Goal: Book appointment/travel/reservation

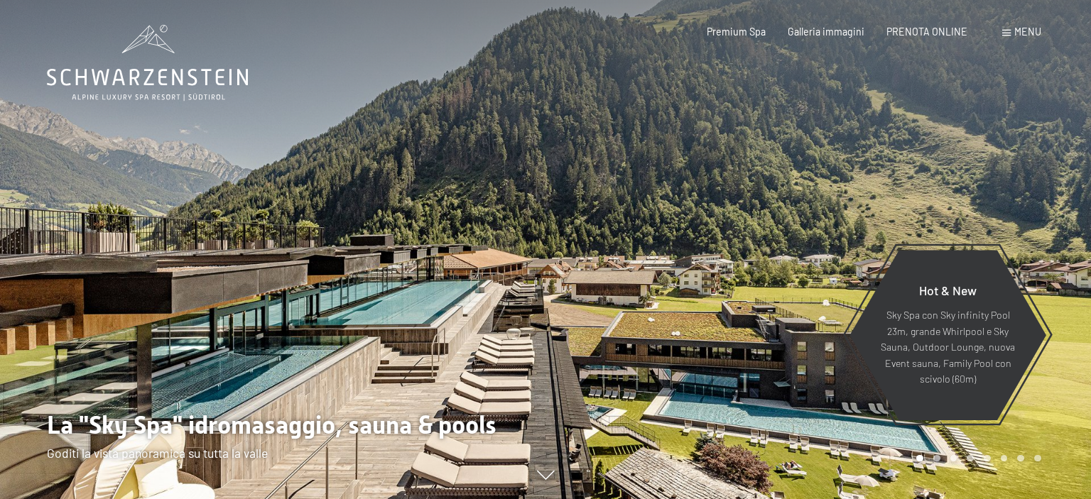
click at [1023, 36] on span "Menu" at bounding box center [1028, 32] width 27 height 12
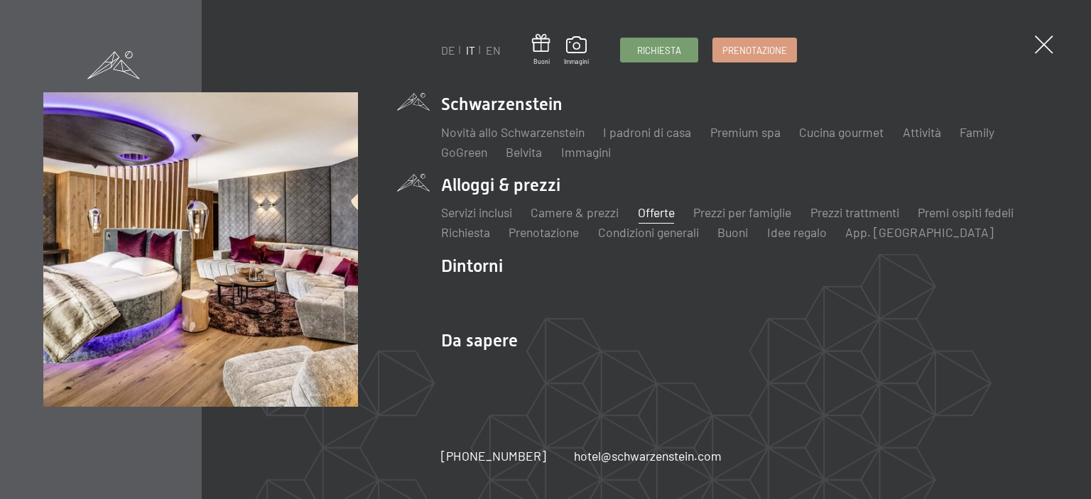
click at [654, 217] on link "Offerte" at bounding box center [656, 213] width 37 height 16
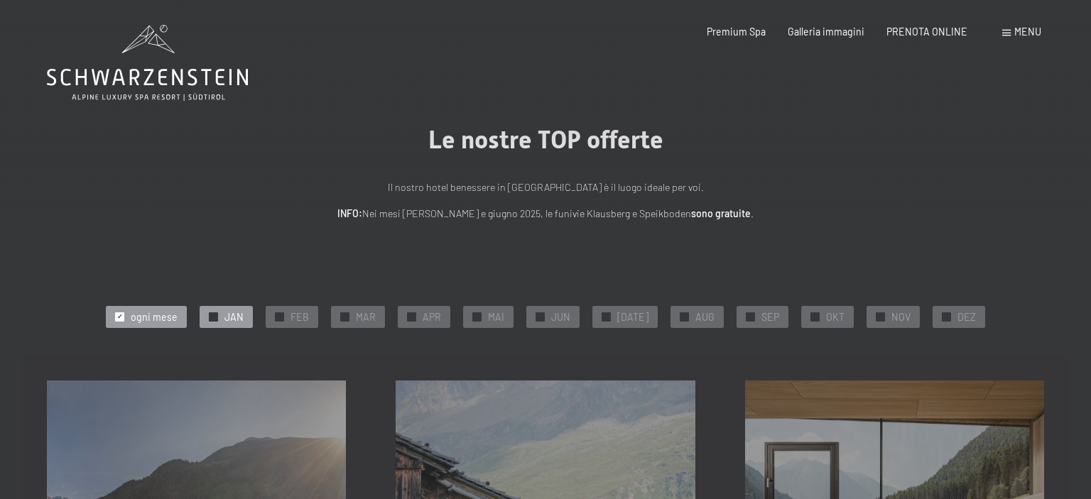
click at [217, 320] on div at bounding box center [213, 317] width 9 height 9
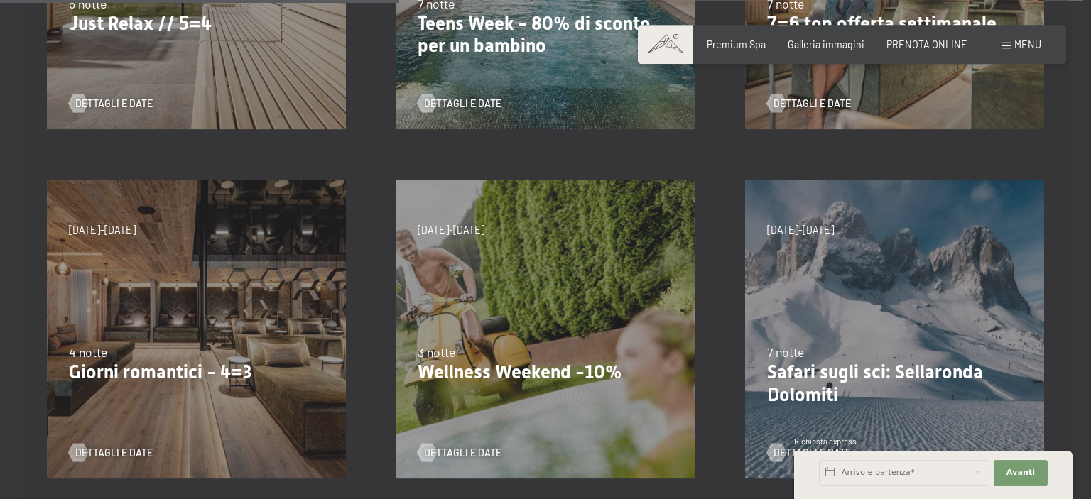
scroll to position [586, 0]
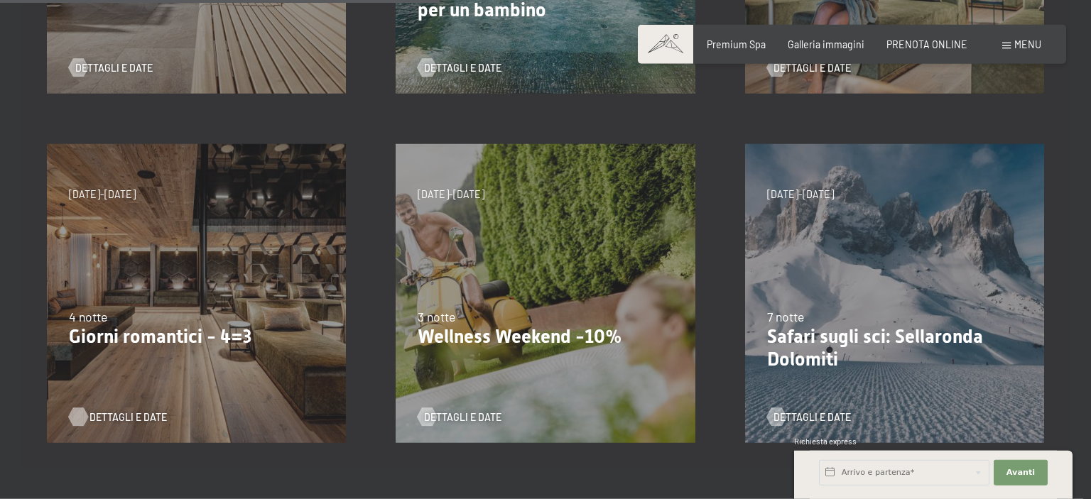
click at [104, 421] on span "Dettagli e Date" at bounding box center [128, 418] width 77 height 14
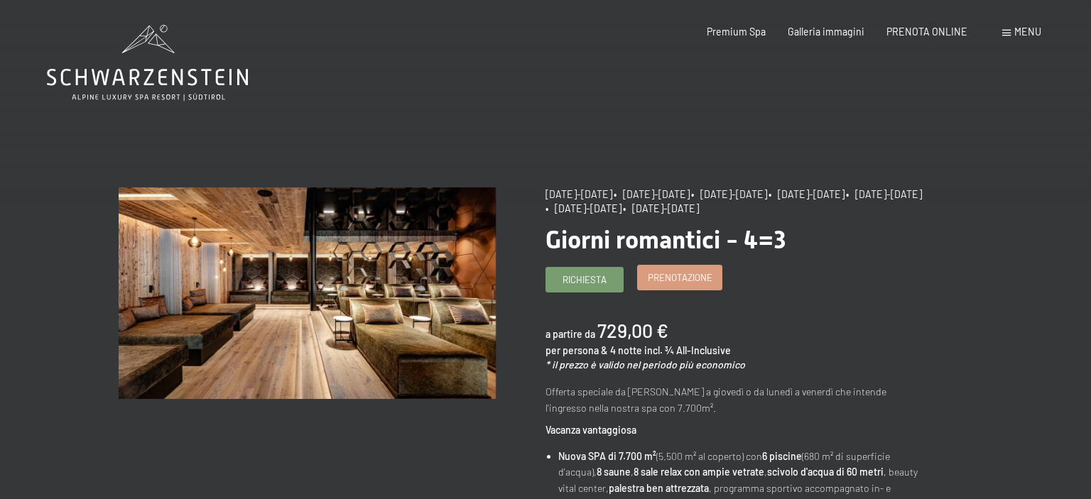
click at [688, 284] on span "Prenotazione" at bounding box center [680, 277] width 65 height 13
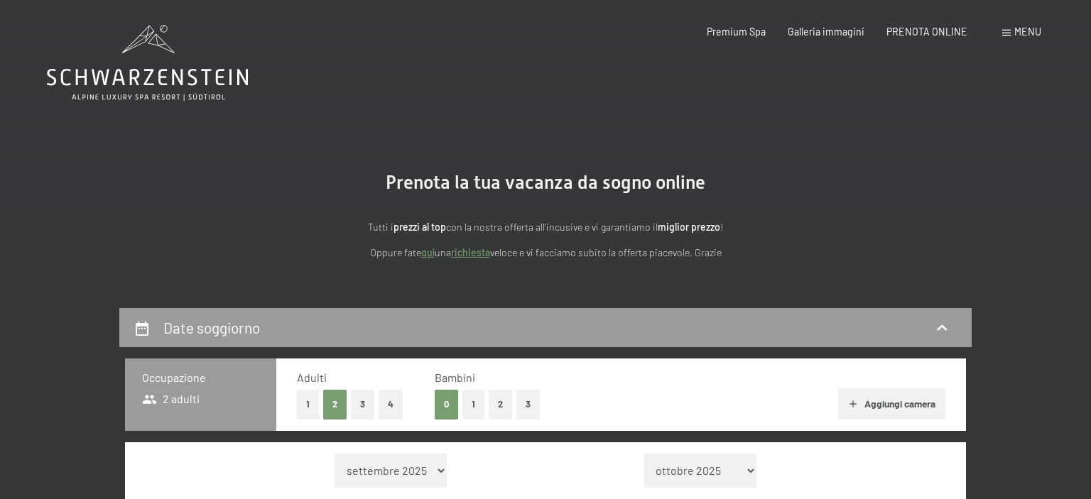
select select "[DATE]"
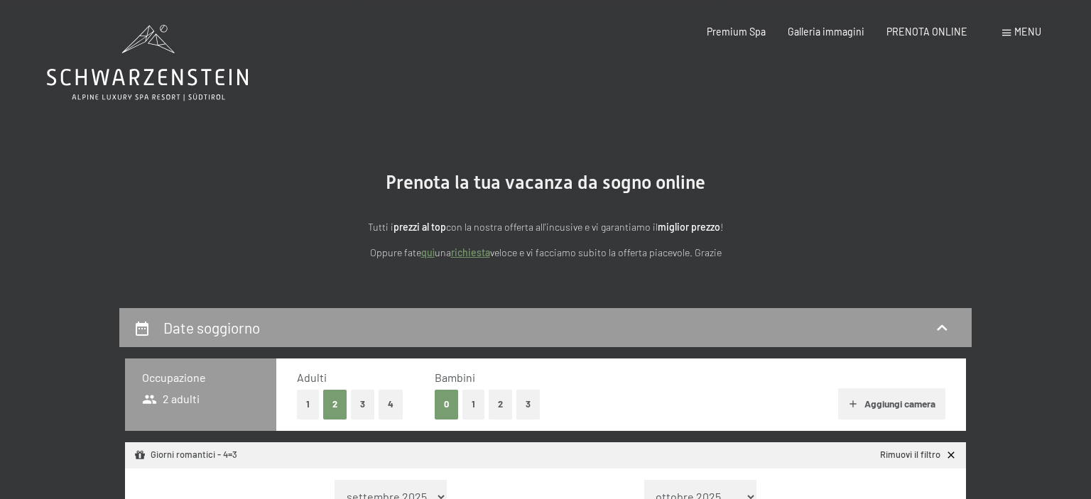
select select "[DATE]"
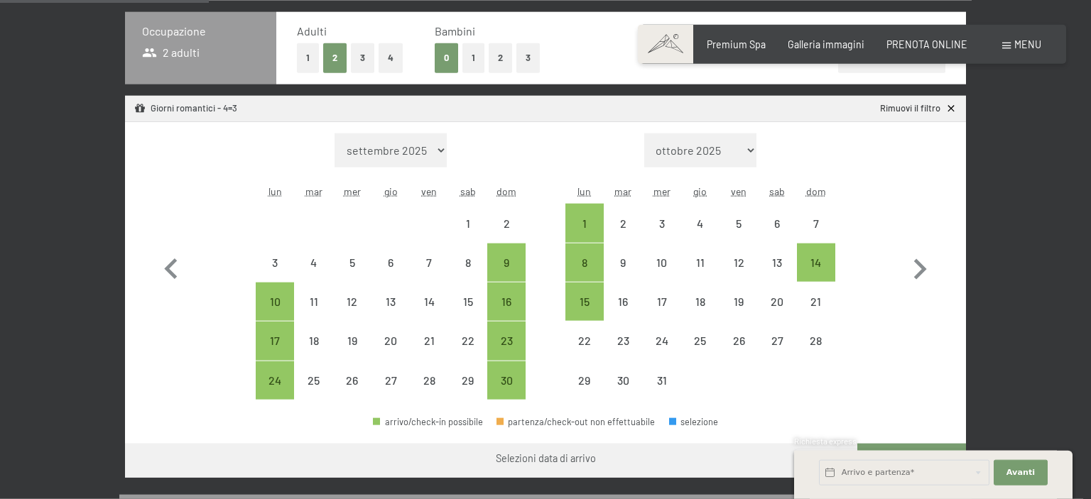
scroll to position [350, 0]
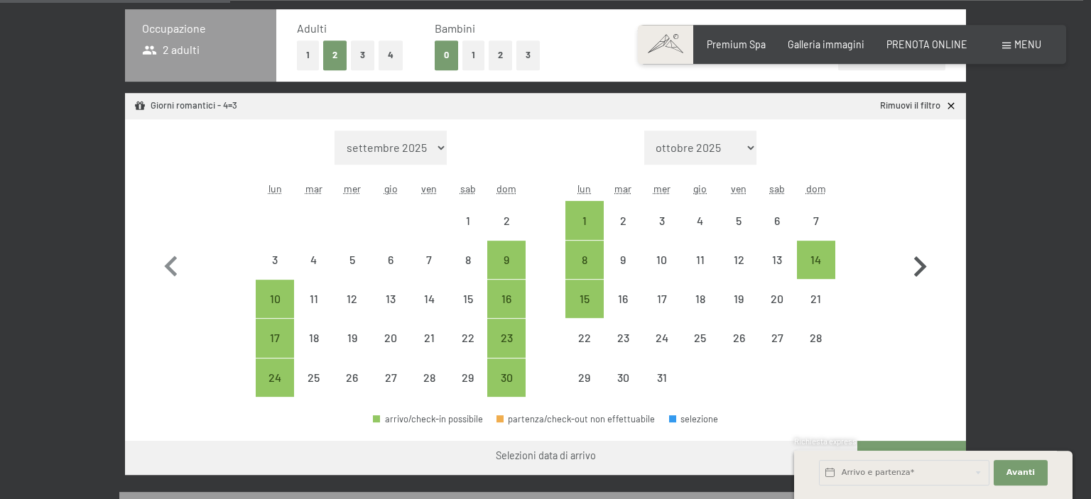
click at [919, 279] on icon "button" at bounding box center [919, 267] width 41 height 41
select select "[DATE]"
select select "2026-01-01"
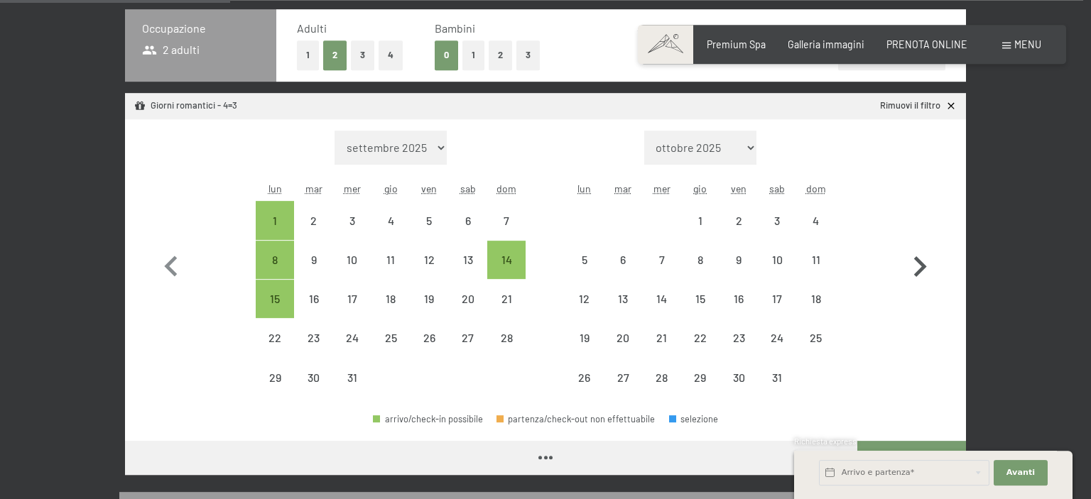
select select "2025-12-01"
select select "2026-01-01"
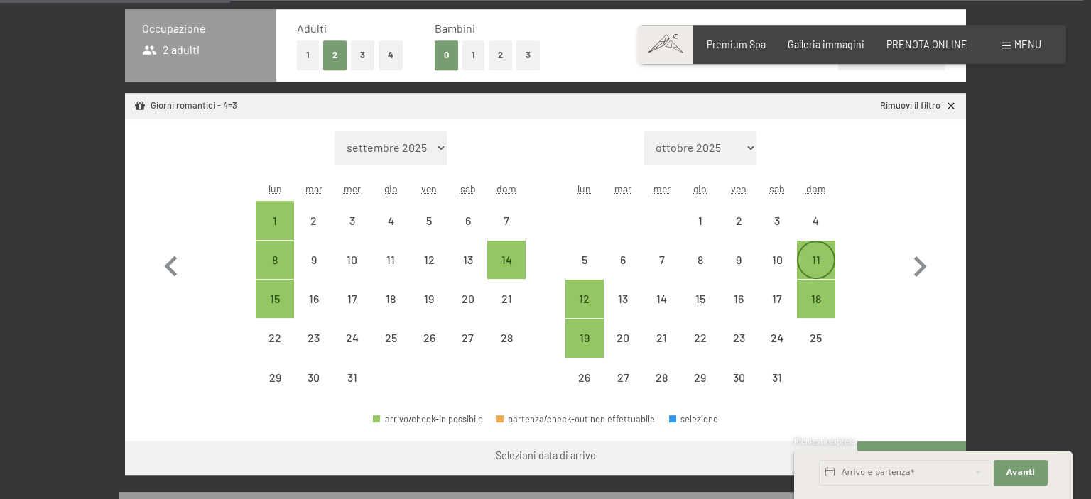
click at [821, 259] on div "11" at bounding box center [817, 272] width 36 height 36
select select "2025-12-01"
select select "2026-01-01"
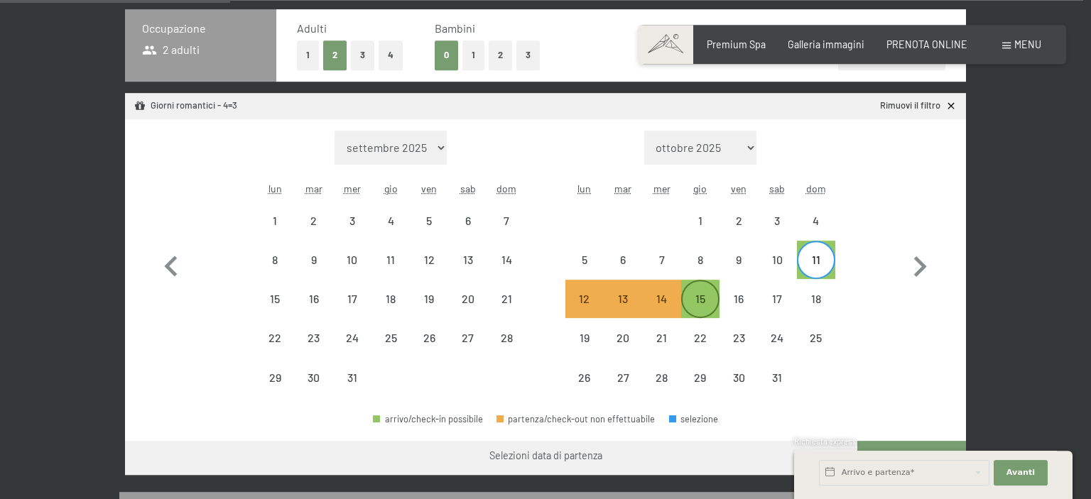
click at [709, 303] on div "15" at bounding box center [701, 311] width 36 height 36
select select "2025-12-01"
select select "2026-01-01"
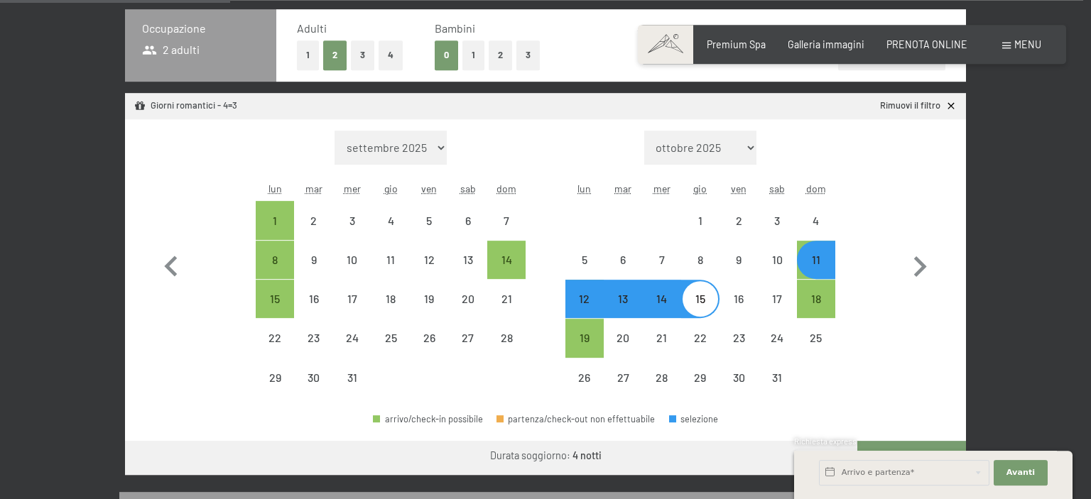
select select "2025-11-01"
select select "2025-12-01"
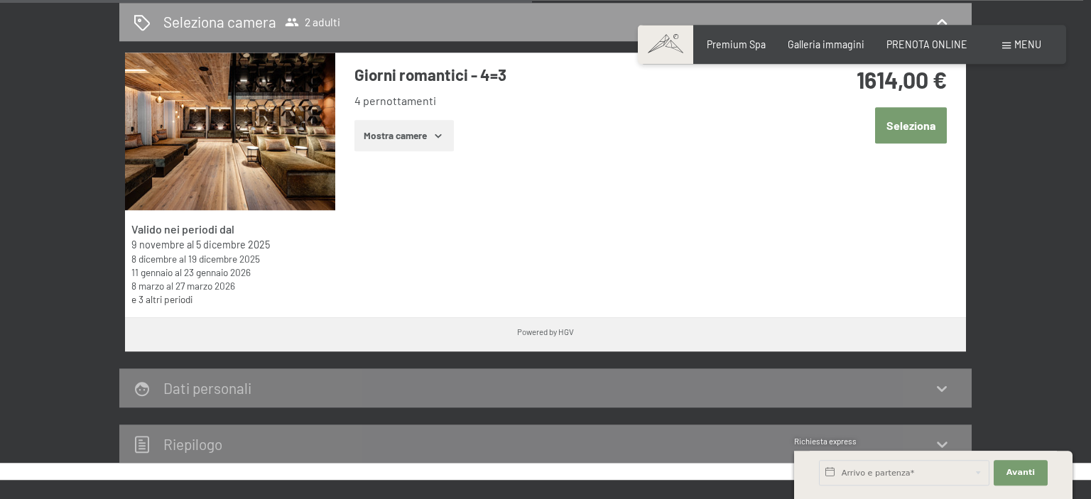
scroll to position [755, 0]
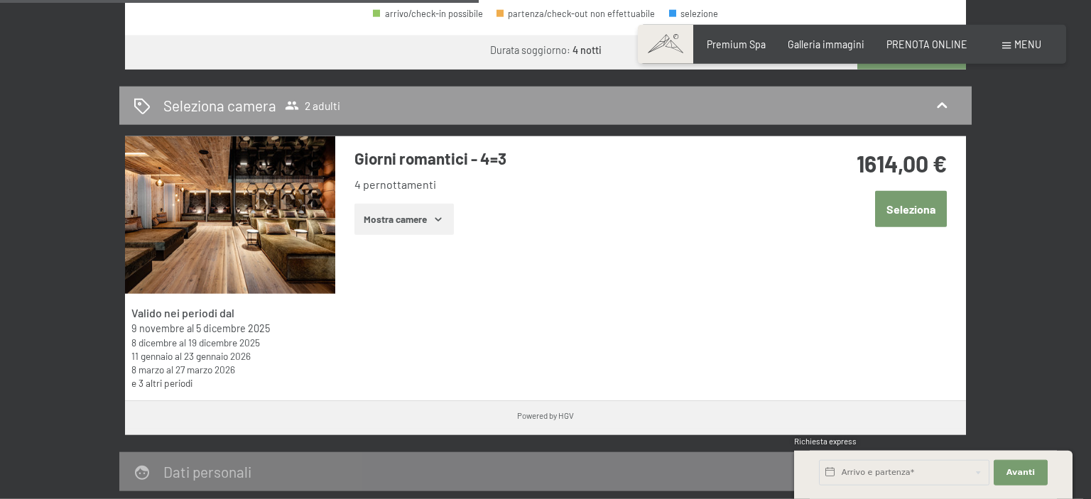
click at [424, 222] on button "Mostra camere" at bounding box center [404, 219] width 99 height 31
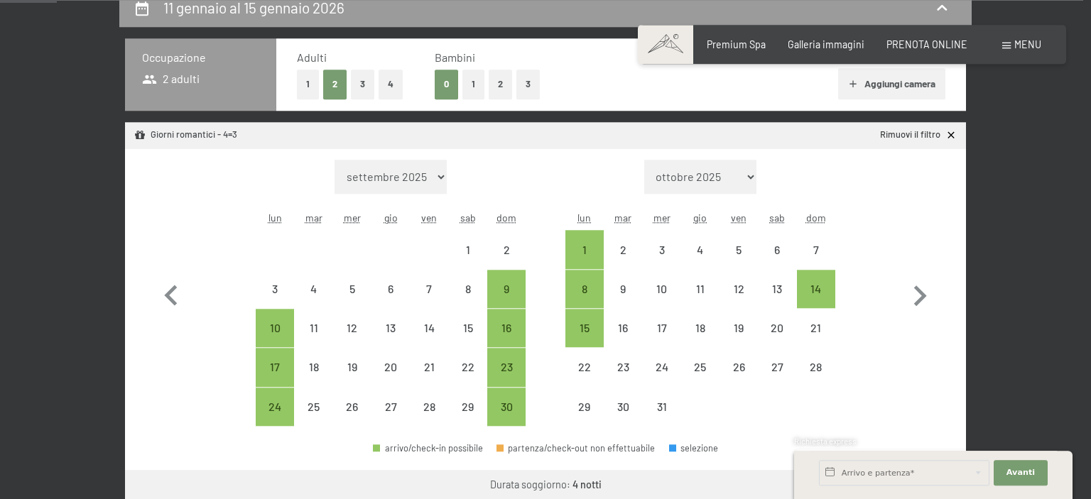
scroll to position [0, 0]
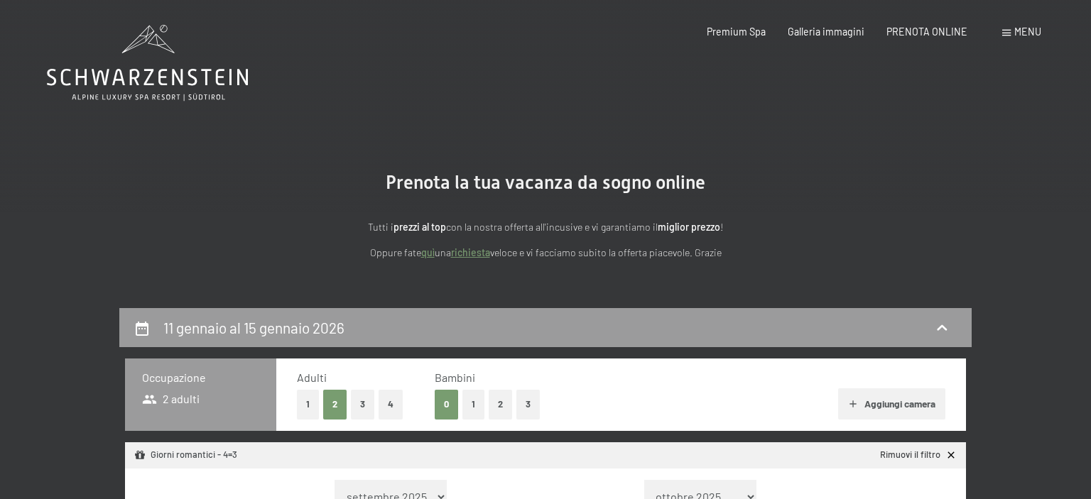
click at [146, 81] on icon at bounding box center [147, 63] width 201 height 76
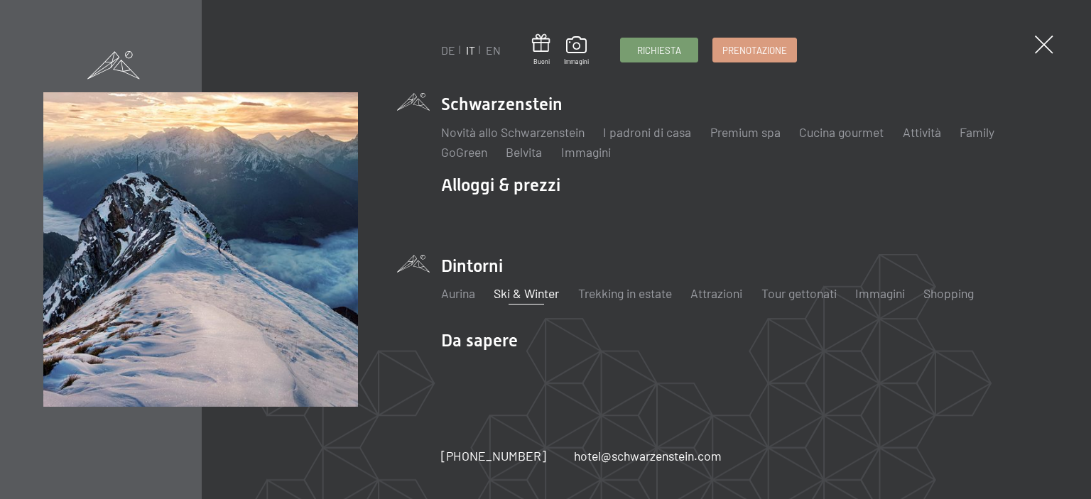
click at [538, 297] on link "Ski & Winter" at bounding box center [526, 294] width 65 height 16
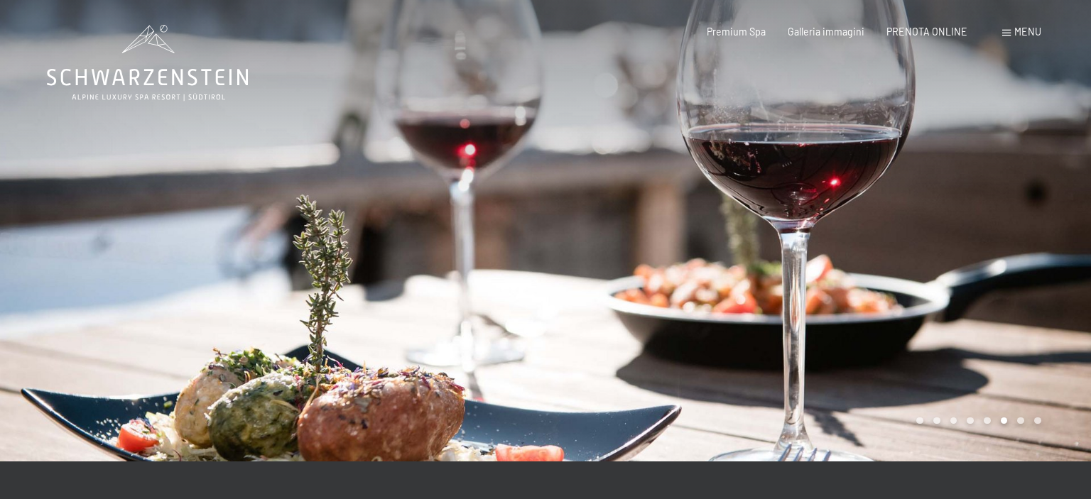
click at [1033, 33] on span "Menu" at bounding box center [1028, 32] width 27 height 12
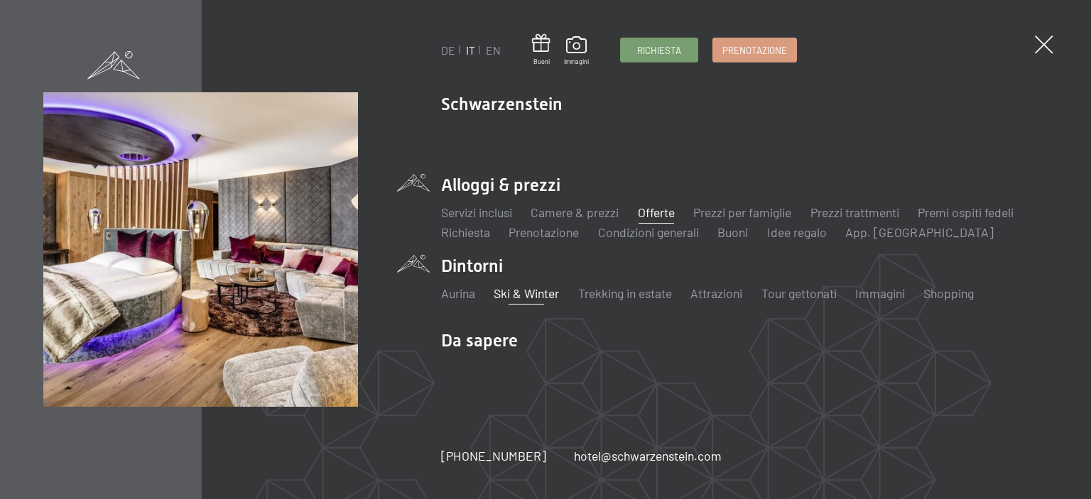
click at [664, 215] on link "Offerte" at bounding box center [656, 213] width 37 height 16
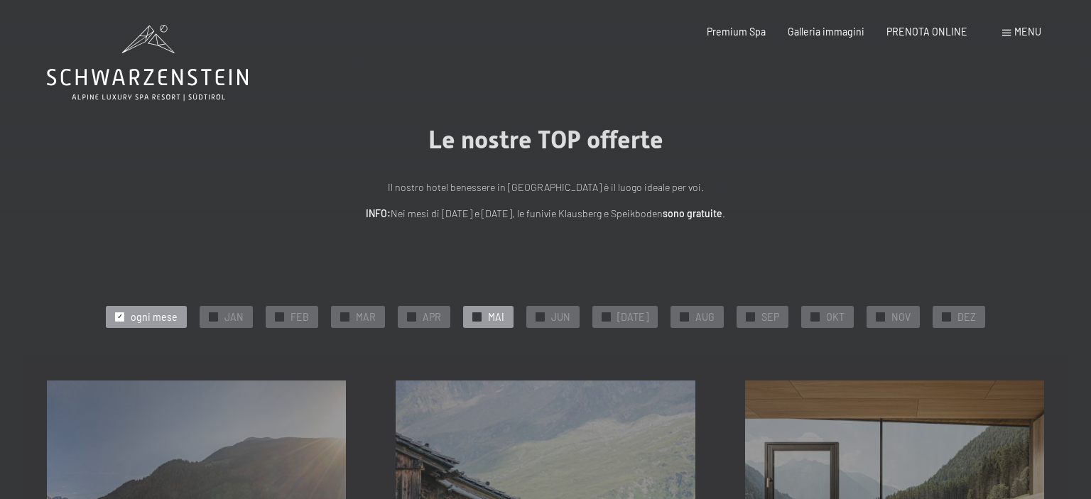
click at [480, 317] on span "✓" at bounding box center [478, 317] width 6 height 9
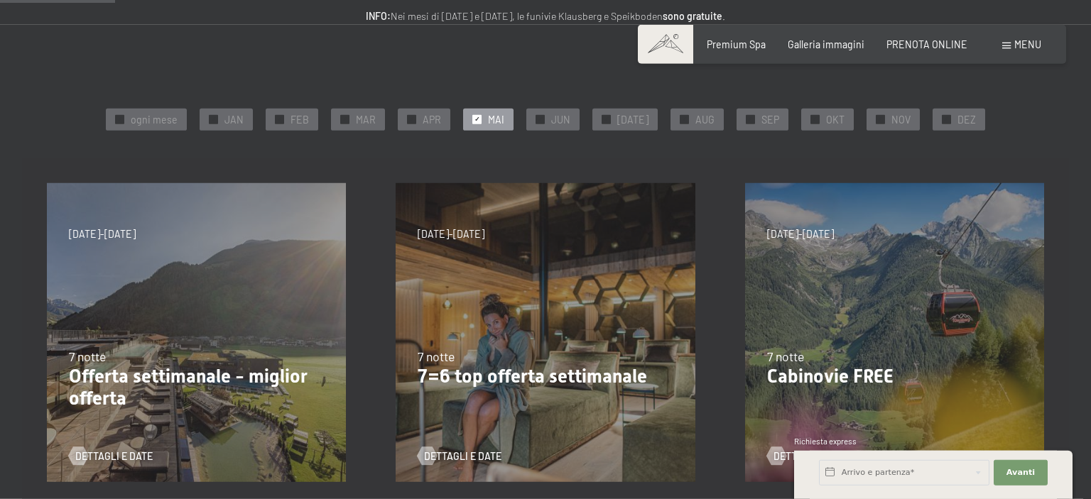
scroll to position [83, 0]
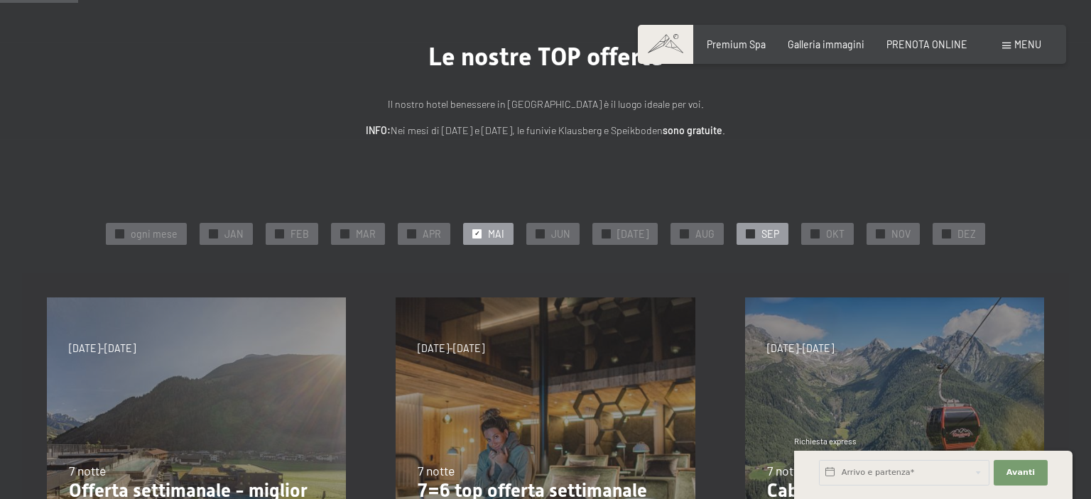
click at [749, 234] on div "✓ SEP" at bounding box center [763, 233] width 52 height 21
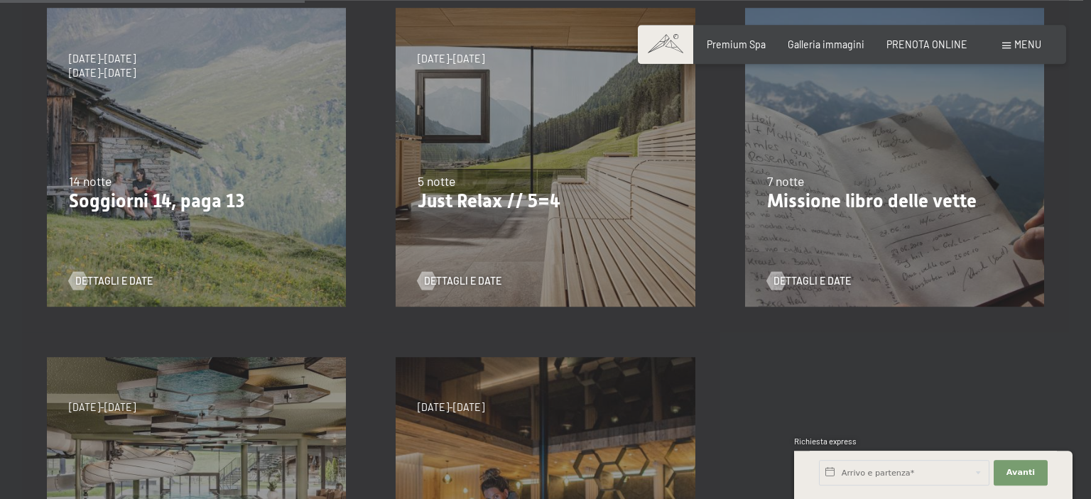
scroll to position [329, 0]
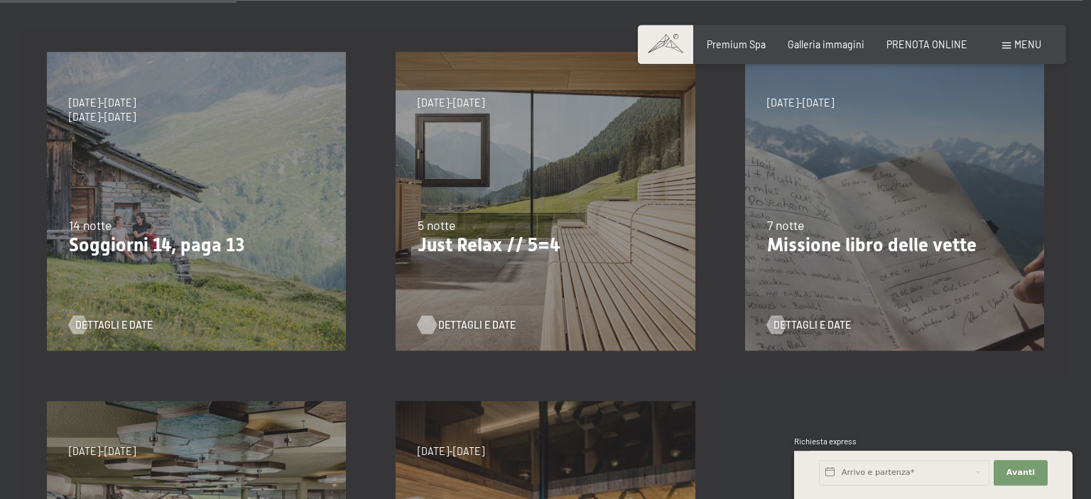
click at [482, 322] on span "Dettagli e Date" at bounding box center [476, 325] width 77 height 14
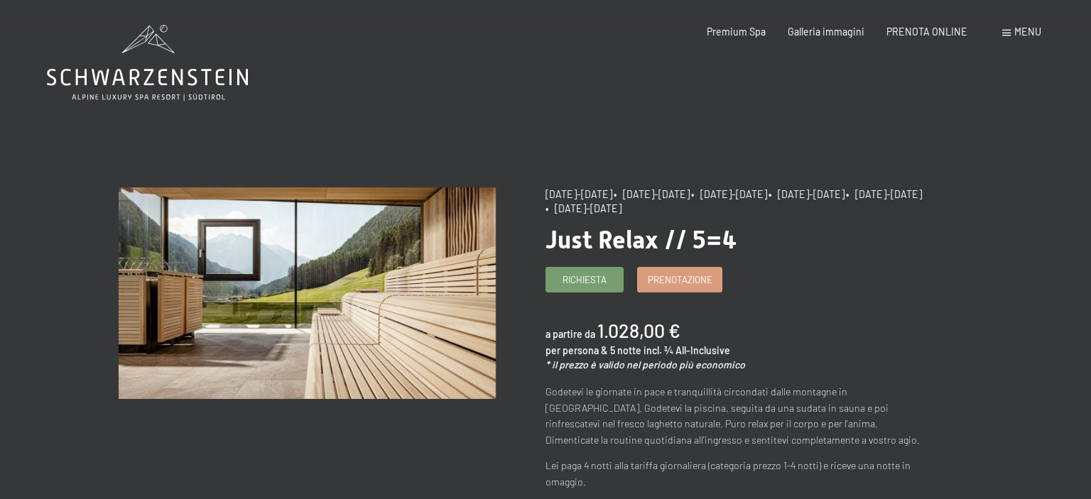
click at [1025, 30] on span "Menu" at bounding box center [1028, 32] width 27 height 12
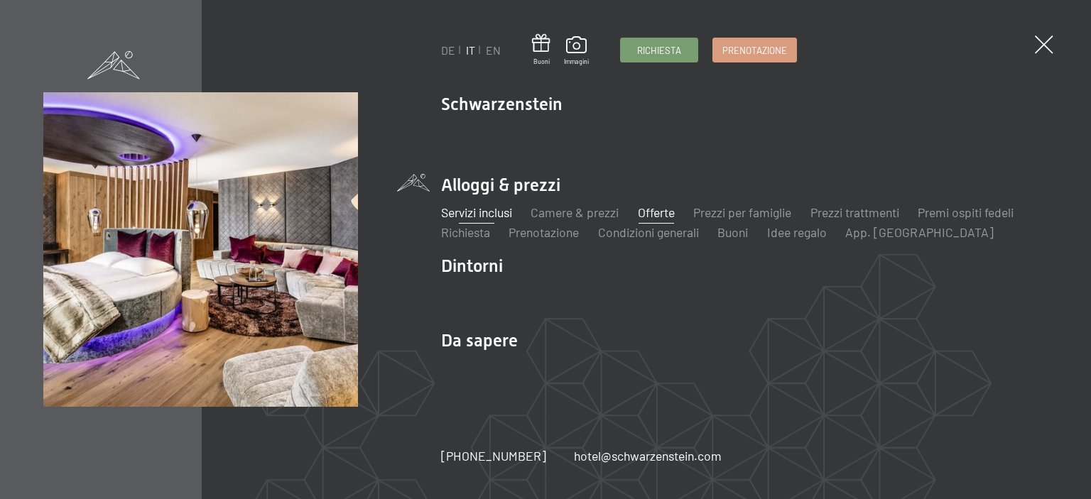
click at [490, 215] on link "Servizi inclusi" at bounding box center [476, 213] width 71 height 16
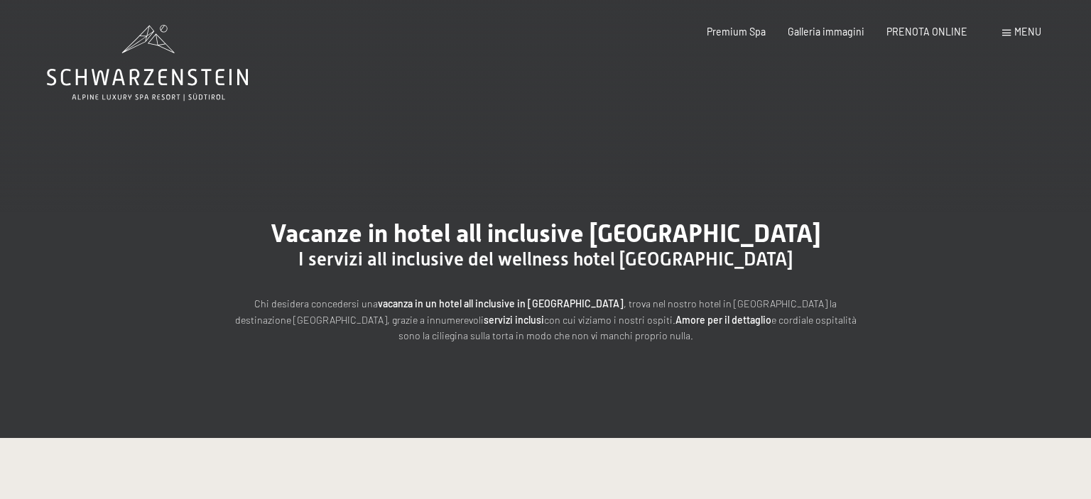
click at [1012, 34] on div "Menu" at bounding box center [1022, 32] width 39 height 14
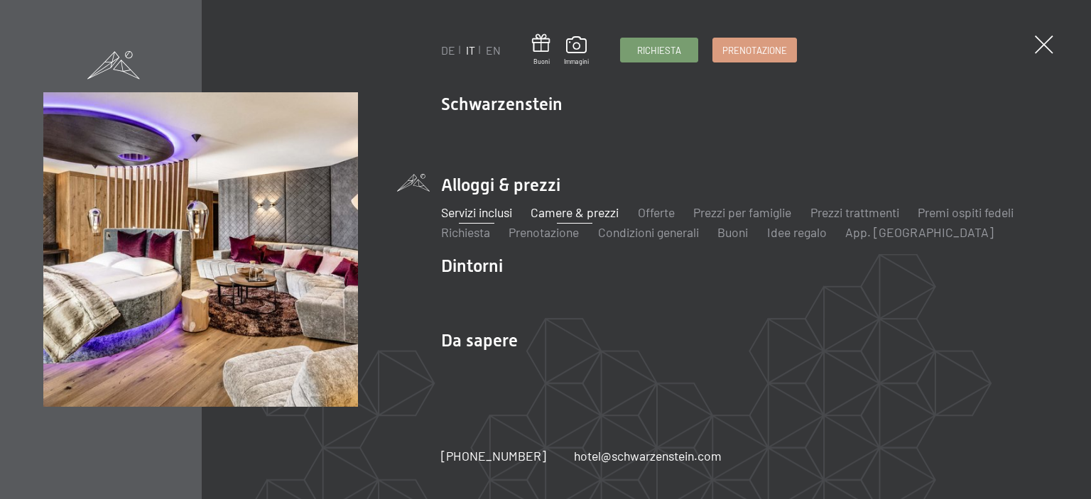
click at [585, 215] on link "Camere & prezzi" at bounding box center [575, 213] width 88 height 16
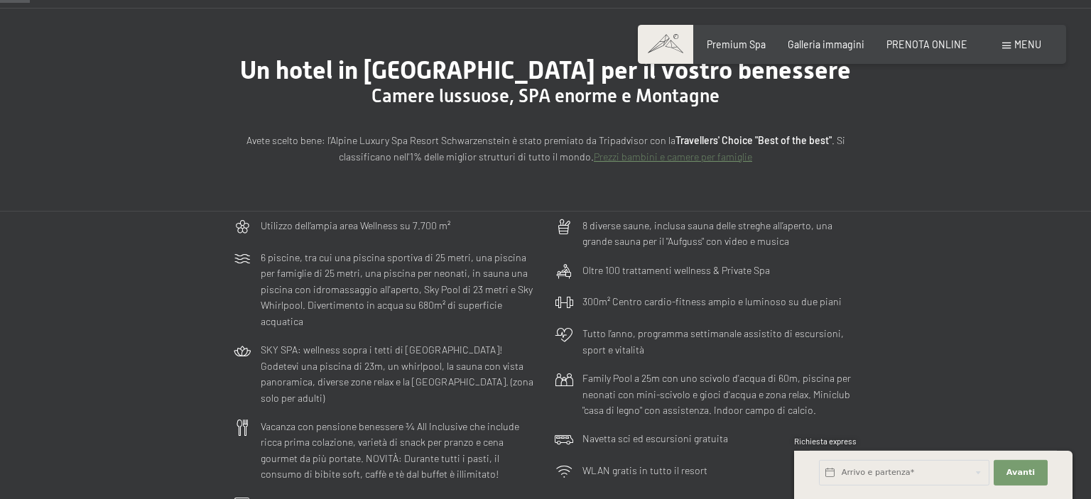
scroll to position [111, 0]
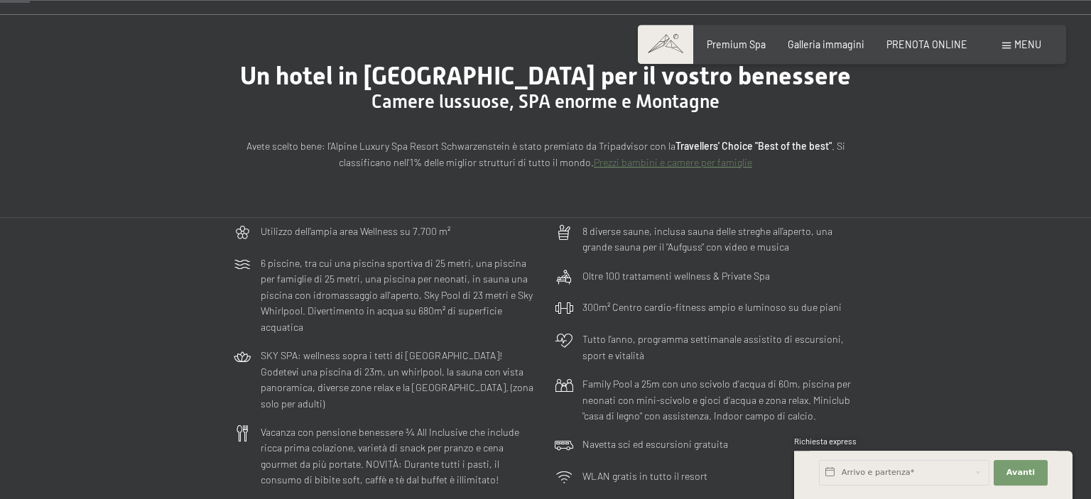
click at [1030, 44] on span "Menu" at bounding box center [1028, 44] width 27 height 12
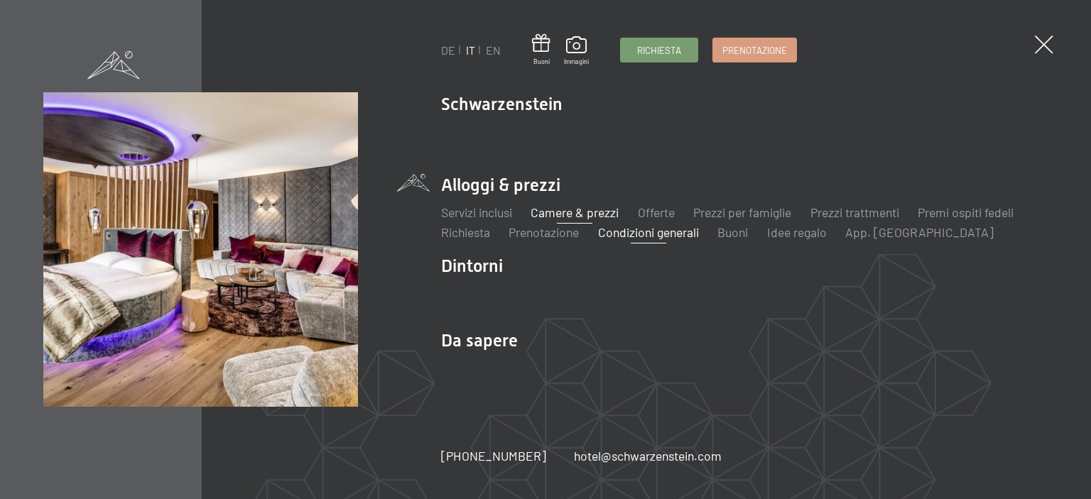
click at [654, 234] on link "Condizioni generali" at bounding box center [648, 233] width 101 height 16
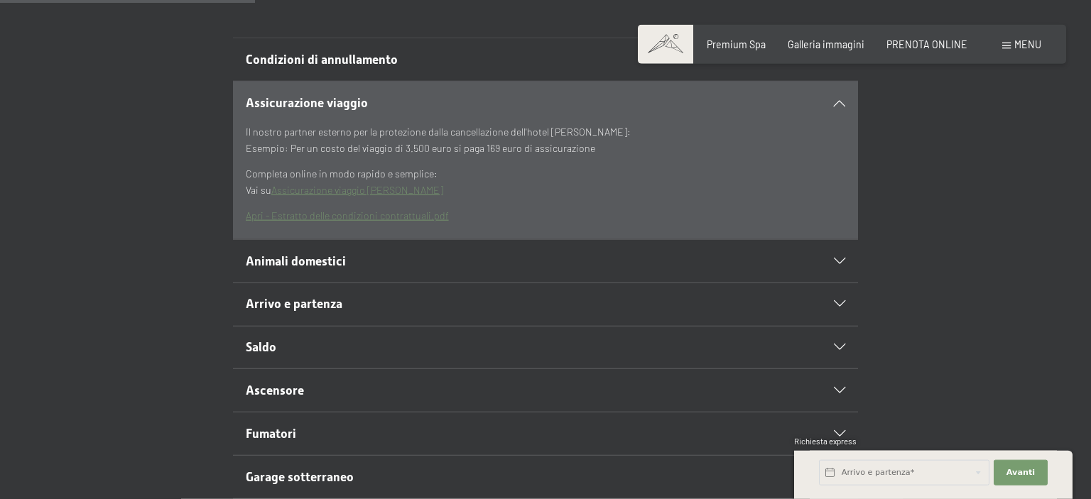
scroll to position [393, 0]
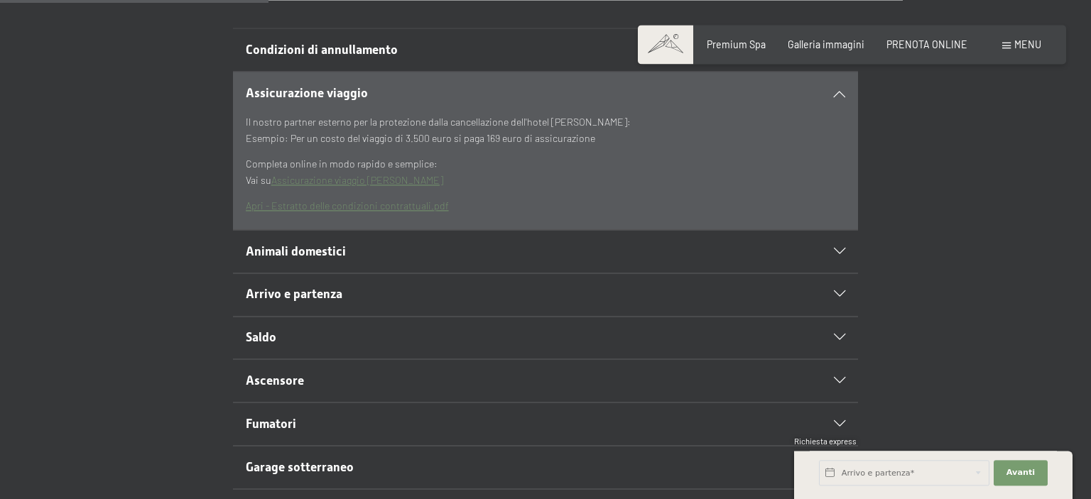
click at [847, 252] on section "Animali domestici Confidiamo nella vostra comprensione in quanto non possiamo a…" at bounding box center [545, 251] width 625 height 44
click at [840, 249] on icon at bounding box center [839, 252] width 11 height 6
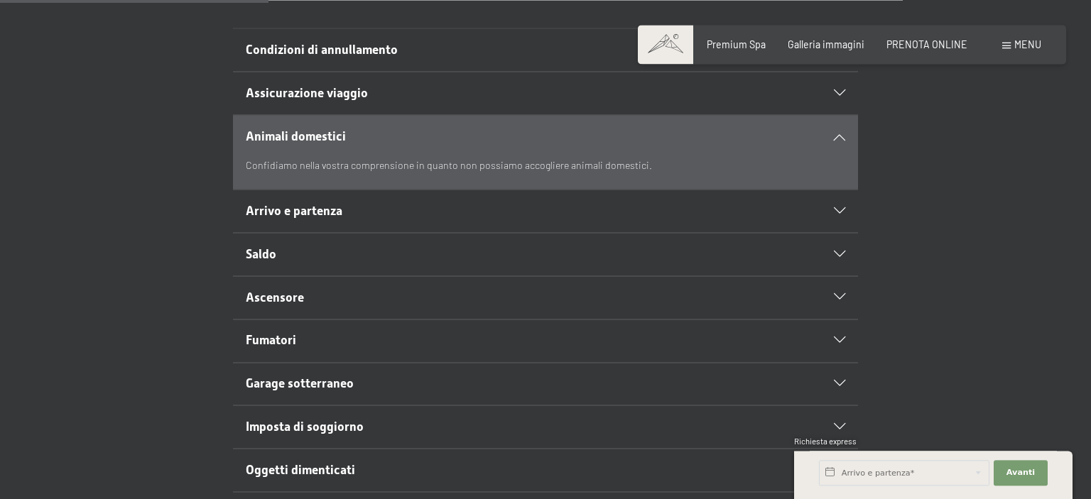
click at [839, 134] on div at bounding box center [831, 137] width 27 height 6
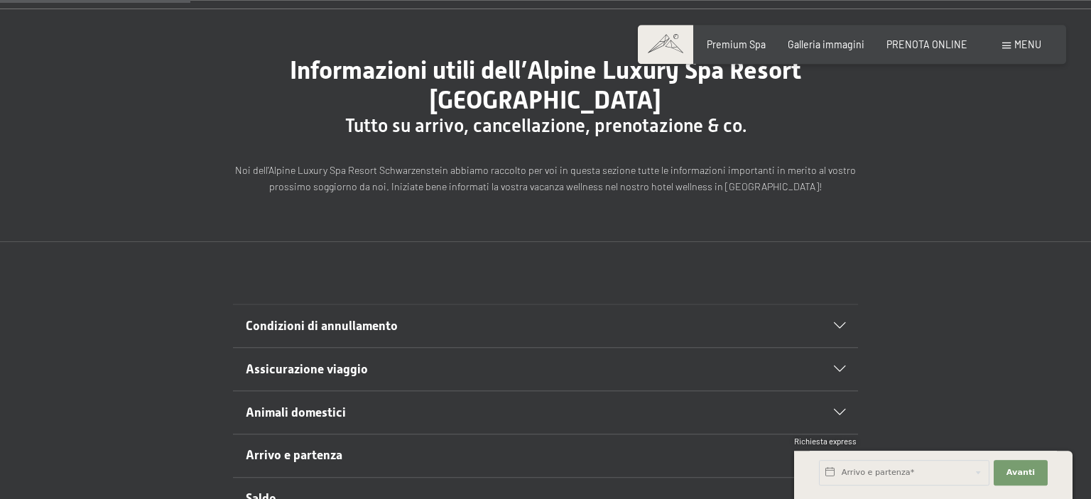
scroll to position [0, 0]
